Goal: Book appointment/travel/reservation

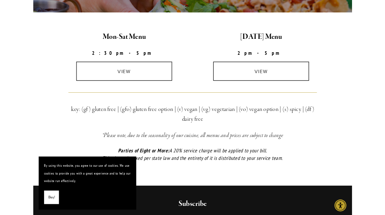
scroll to position [185, 0]
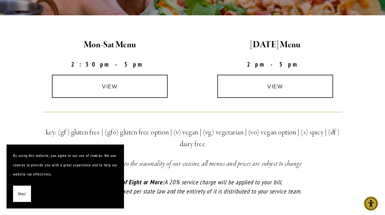
click at [83, 86] on link "view" at bounding box center [110, 86] width 116 height 23
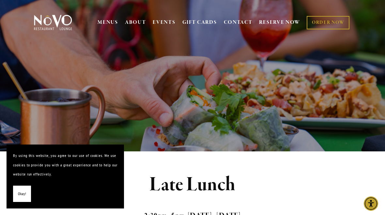
click at [273, 18] on link "RESERVE NOW" at bounding box center [279, 22] width 41 height 12
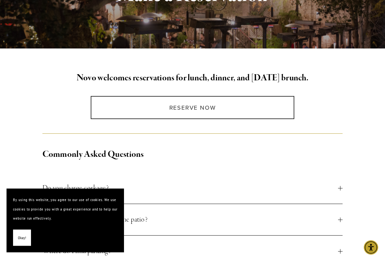
scroll to position [125, 0]
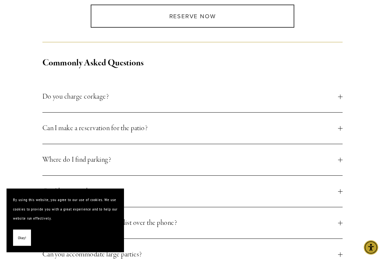
click at [61, 93] on span "Do you charge corkage?" at bounding box center [190, 97] width 296 height 12
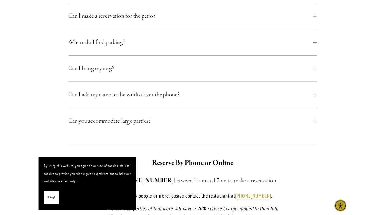
scroll to position [338, 0]
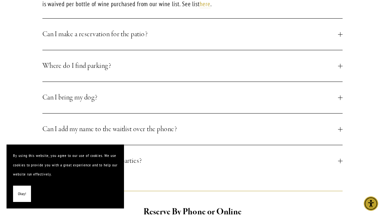
click at [56, 32] on span "Can I make a reservation for the patio?" at bounding box center [190, 34] width 296 height 12
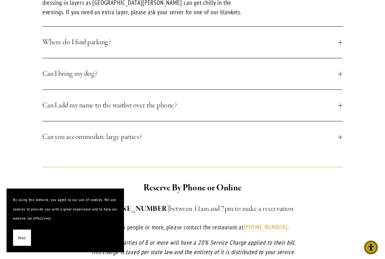
scroll to position [380, 0]
click at [56, 42] on span "Where do I find parking?" at bounding box center [190, 43] width 296 height 12
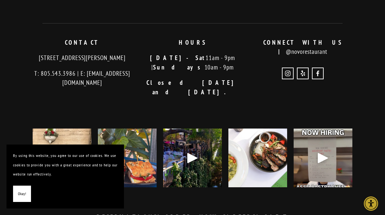
scroll to position [899, 0]
